Goal: Navigation & Orientation: Find specific page/section

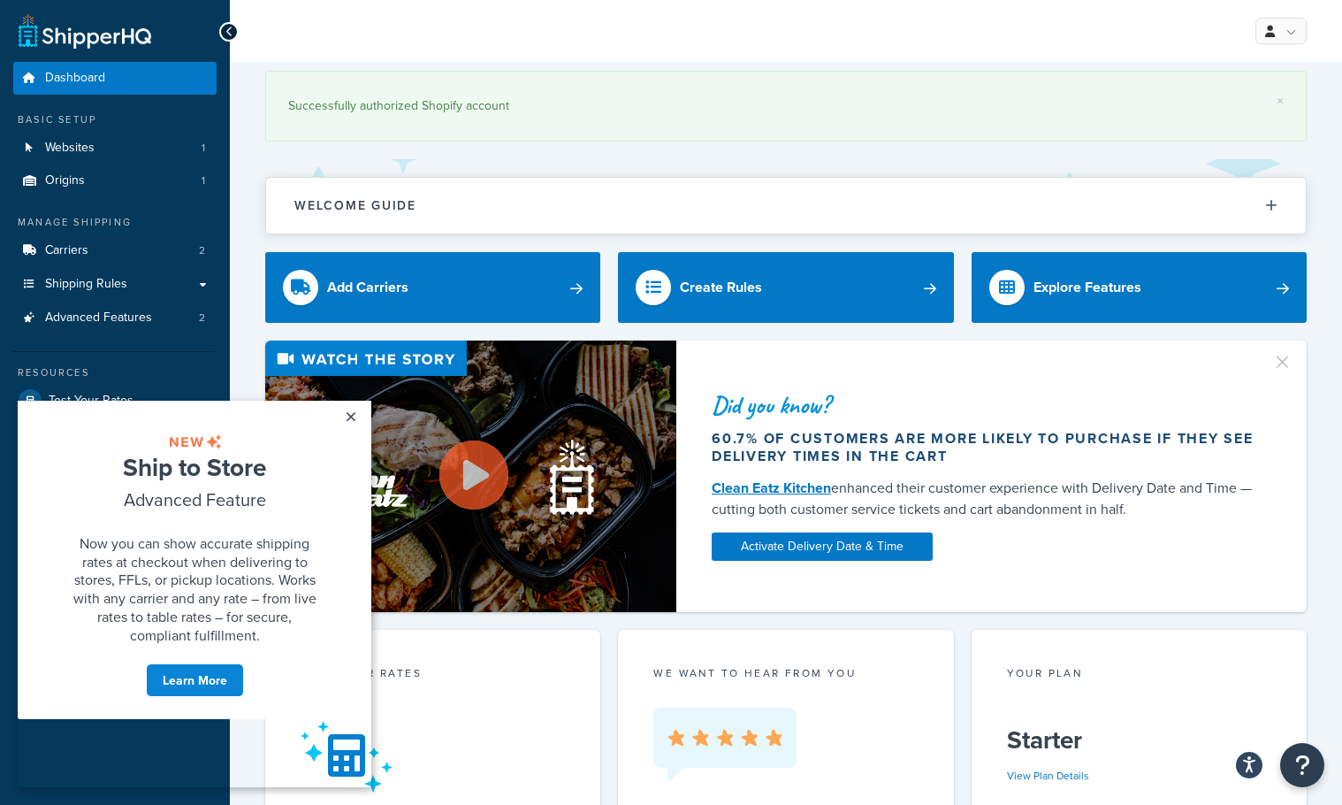
click at [570, 159] on div "Welcome Guide ShipperHQ: An Overview Carrier Setup Shipping Rules Overview Comm…" at bounding box center [786, 196] width 1042 height 75
click at [347, 417] on link "×" at bounding box center [350, 417] width 31 height 32
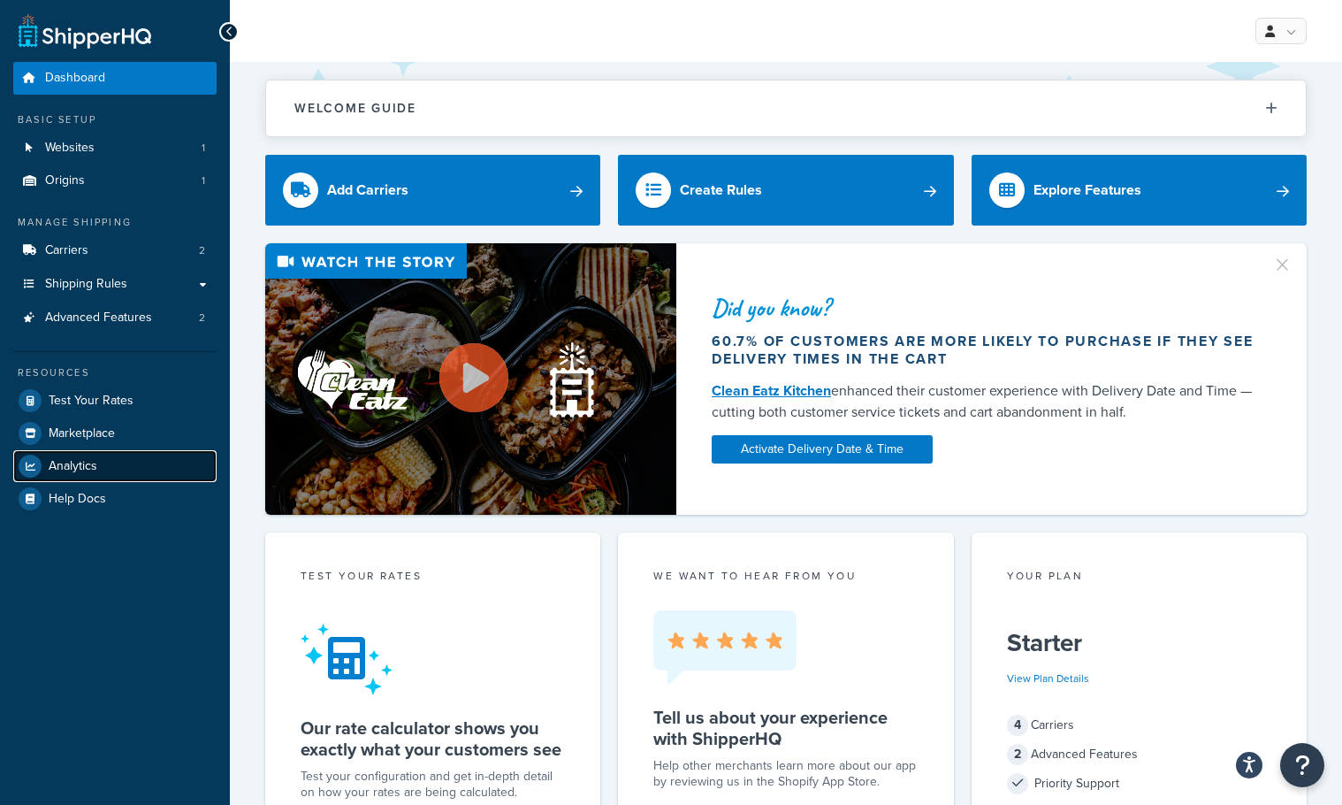
click at [68, 461] on span "Analytics" at bounding box center [73, 466] width 49 height 15
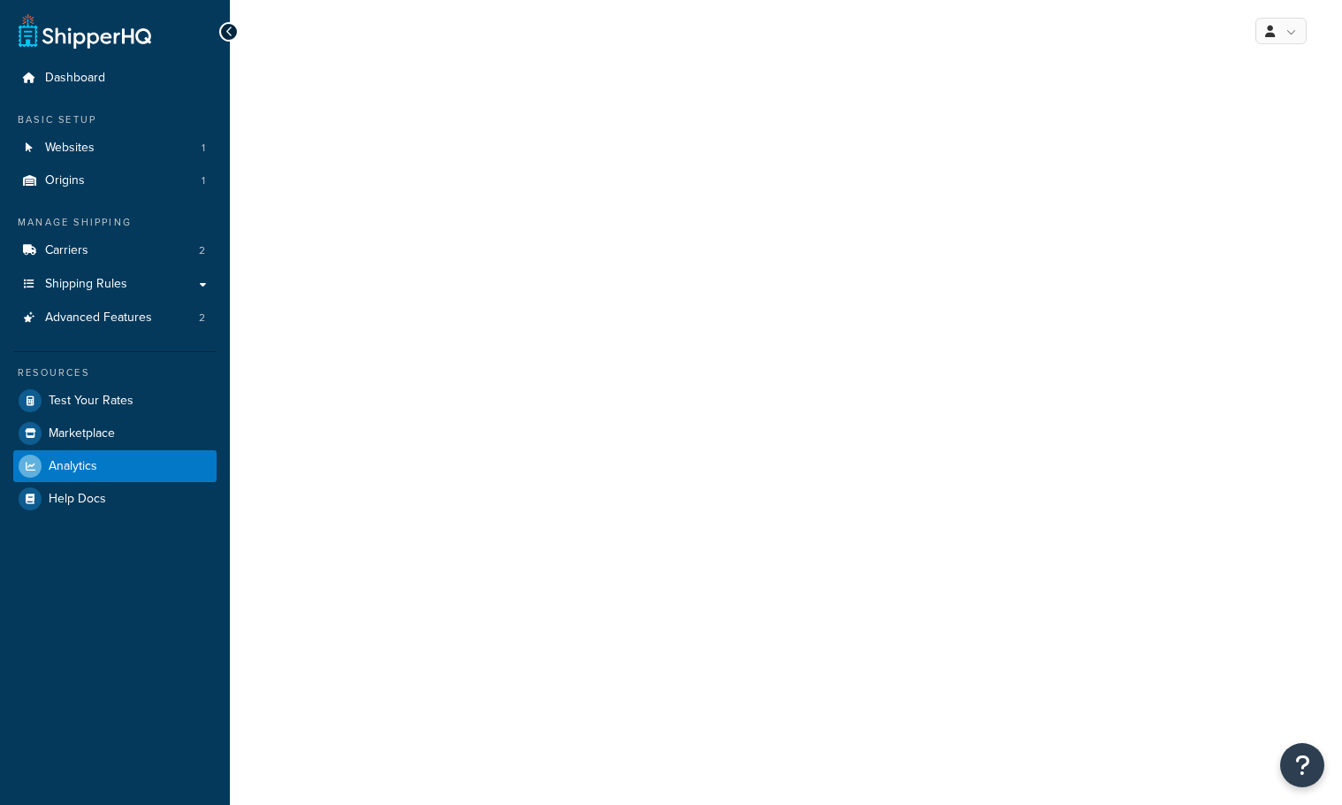
select select "last_7_days"
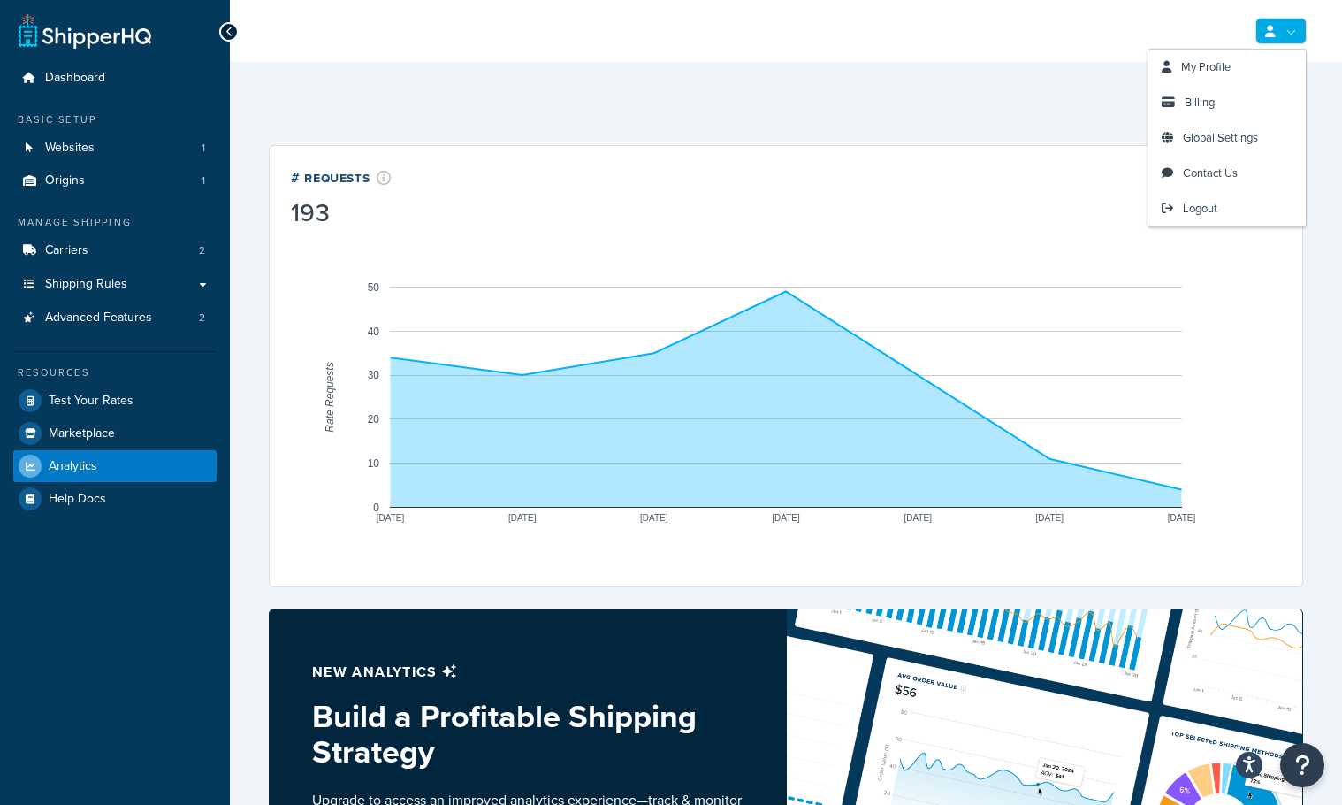
click at [1290, 31] on link at bounding box center [1281, 31] width 51 height 27
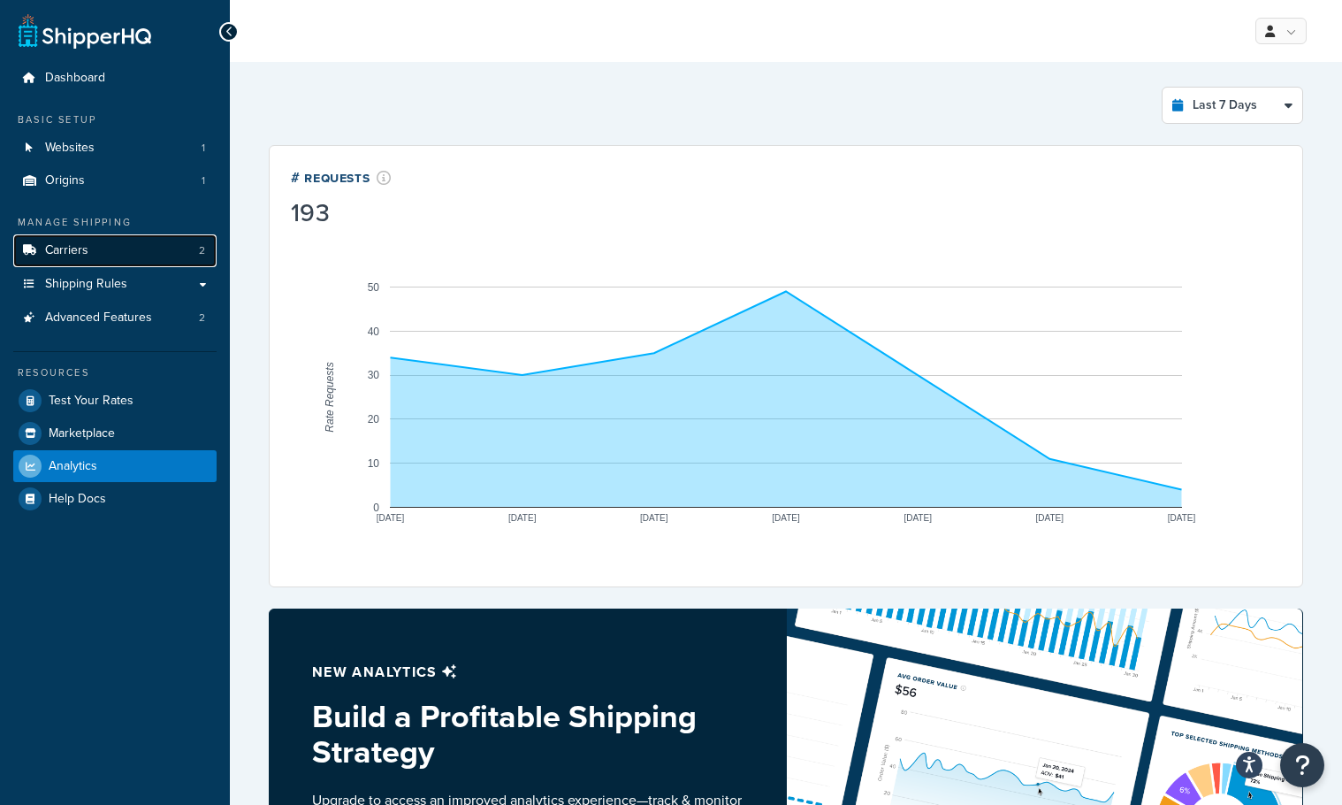
click at [57, 257] on span "Carriers" at bounding box center [66, 250] width 43 height 15
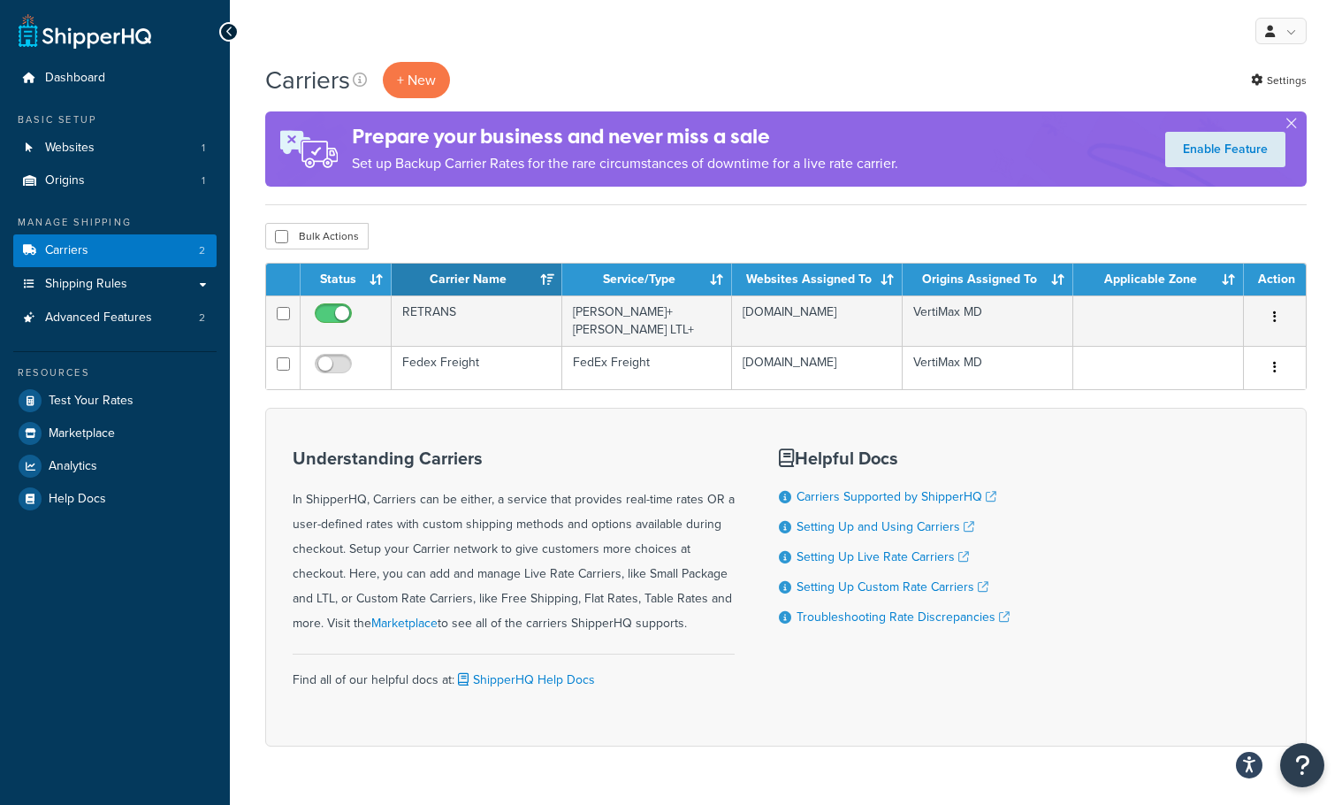
click at [1150, 64] on div "Carriers + New Settings" at bounding box center [786, 80] width 1042 height 36
click at [1218, 510] on div "Understanding Carriers In ShipperHQ, Carriers can be either, a service that pro…" at bounding box center [786, 577] width 1042 height 339
click at [81, 76] on span "Dashboard" at bounding box center [75, 78] width 60 height 15
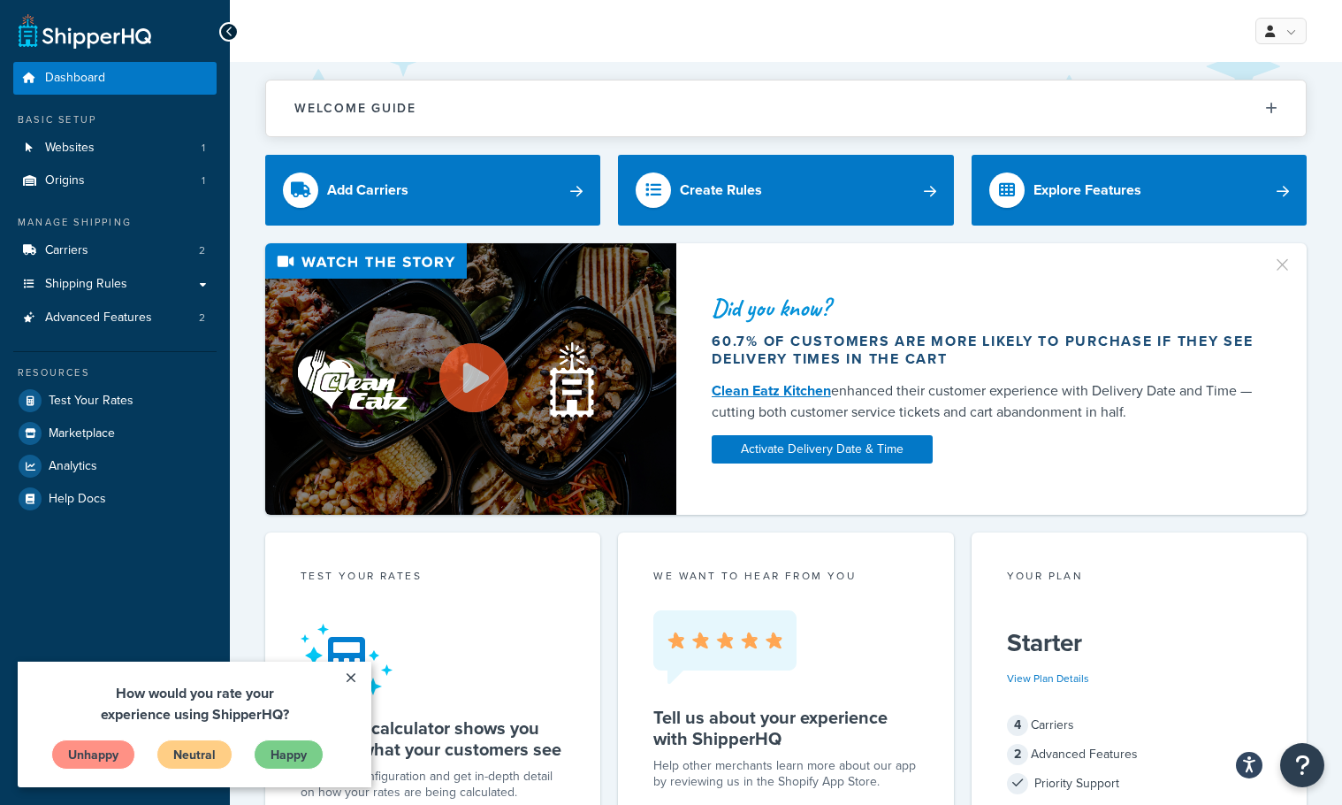
click at [128, 34] on link at bounding box center [85, 30] width 133 height 35
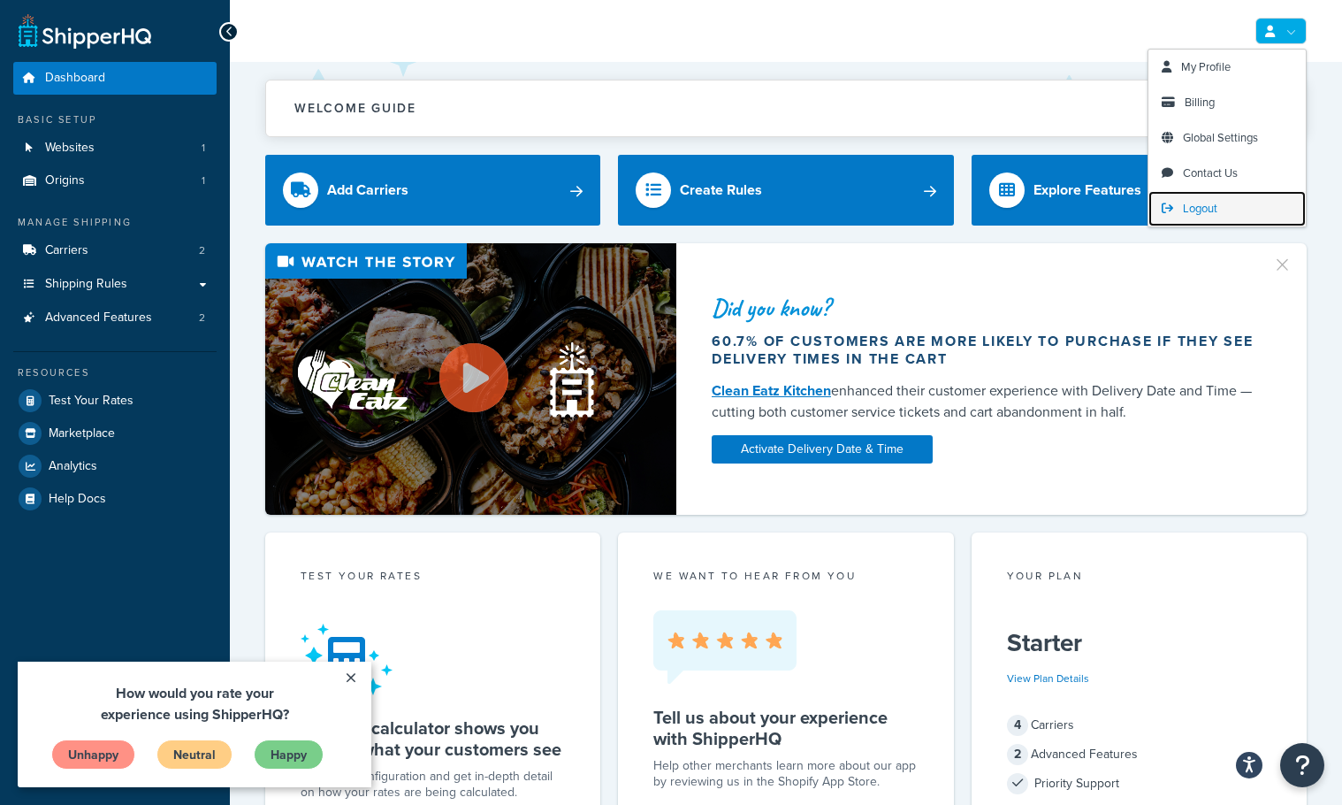
click at [1210, 208] on span "Logout" at bounding box center [1200, 208] width 34 height 17
